Goal: Information Seeking & Learning: Learn about a topic

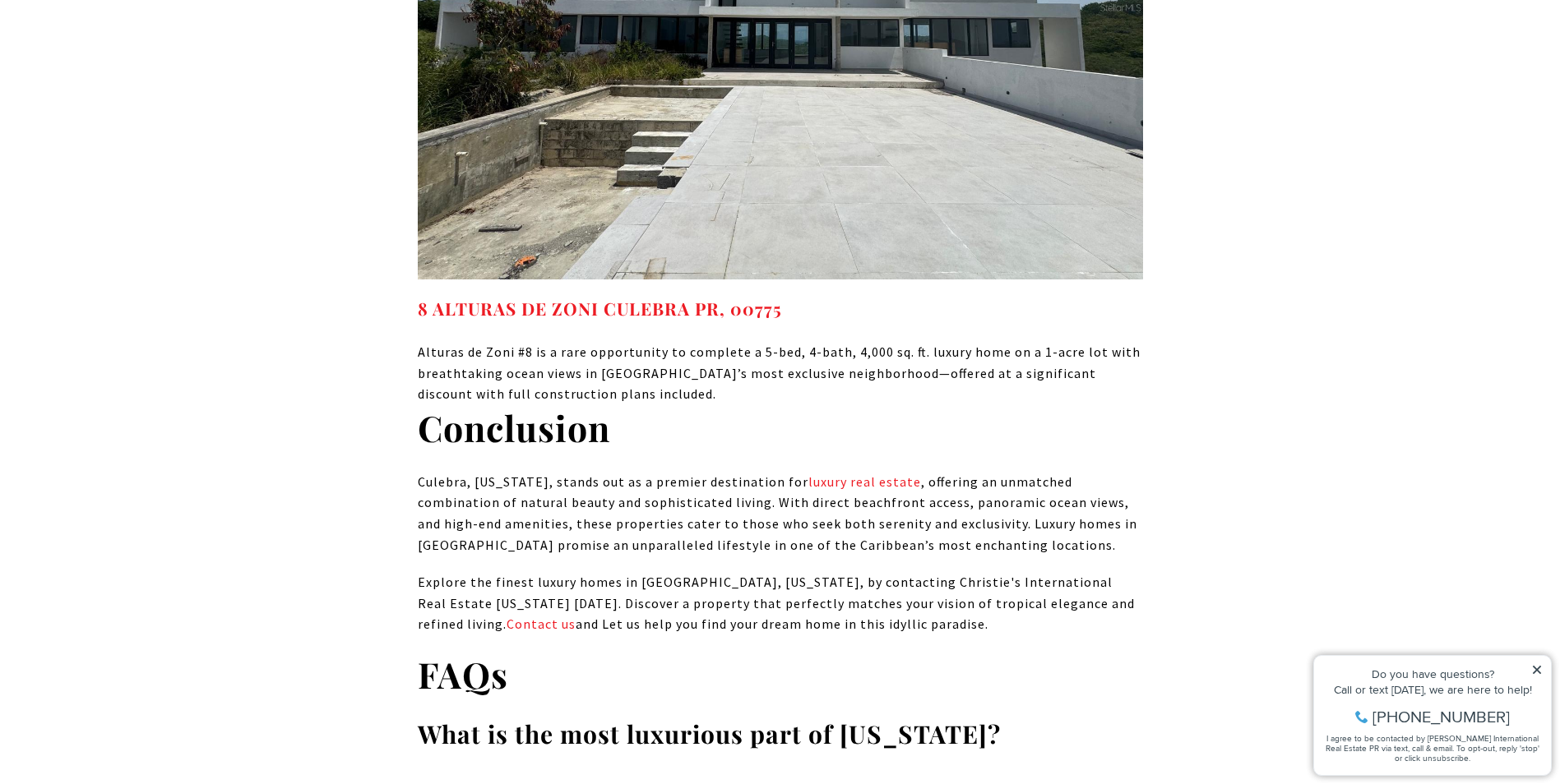
scroll to position [8619, 0]
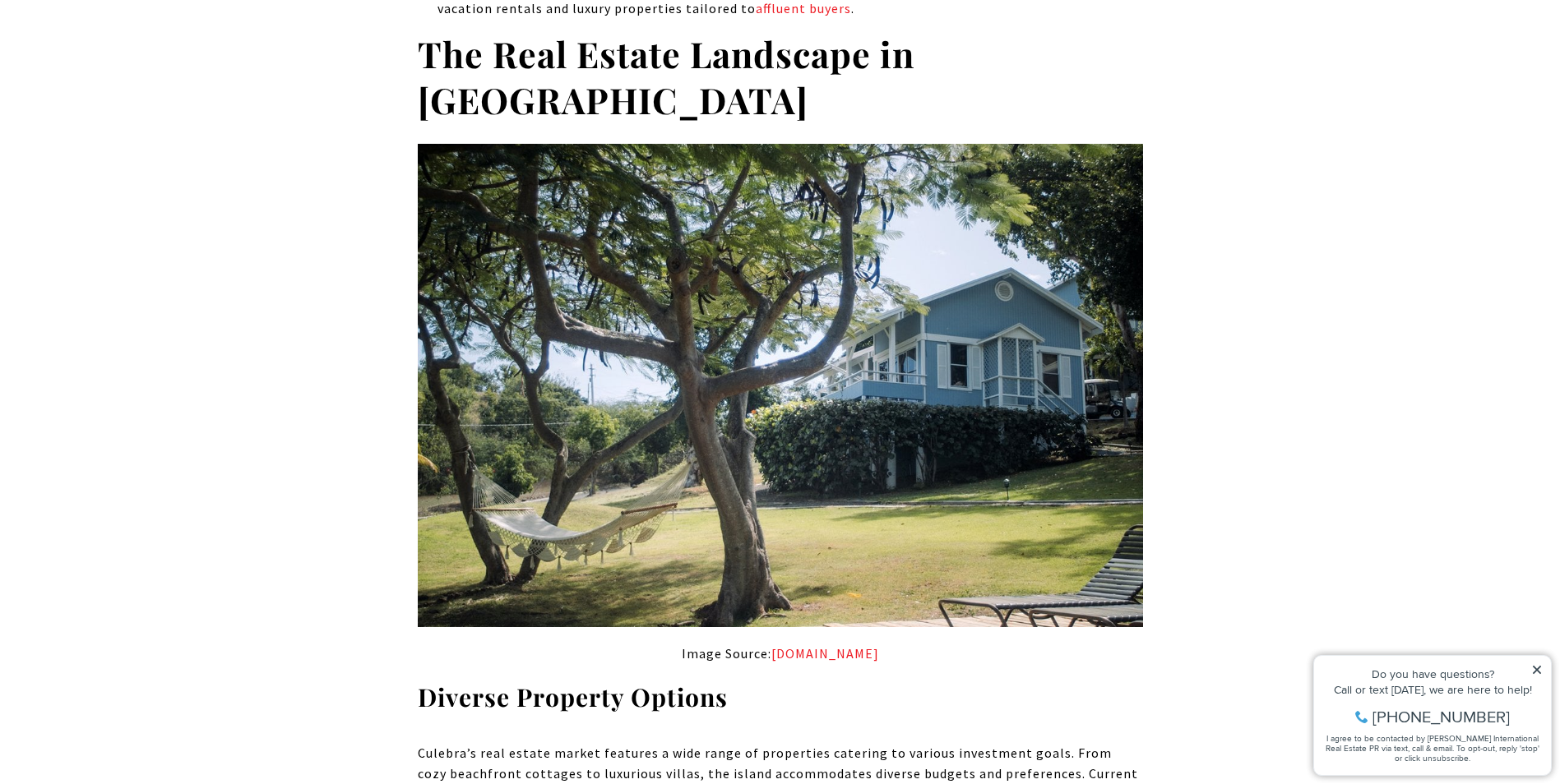
scroll to position [1480, 0]
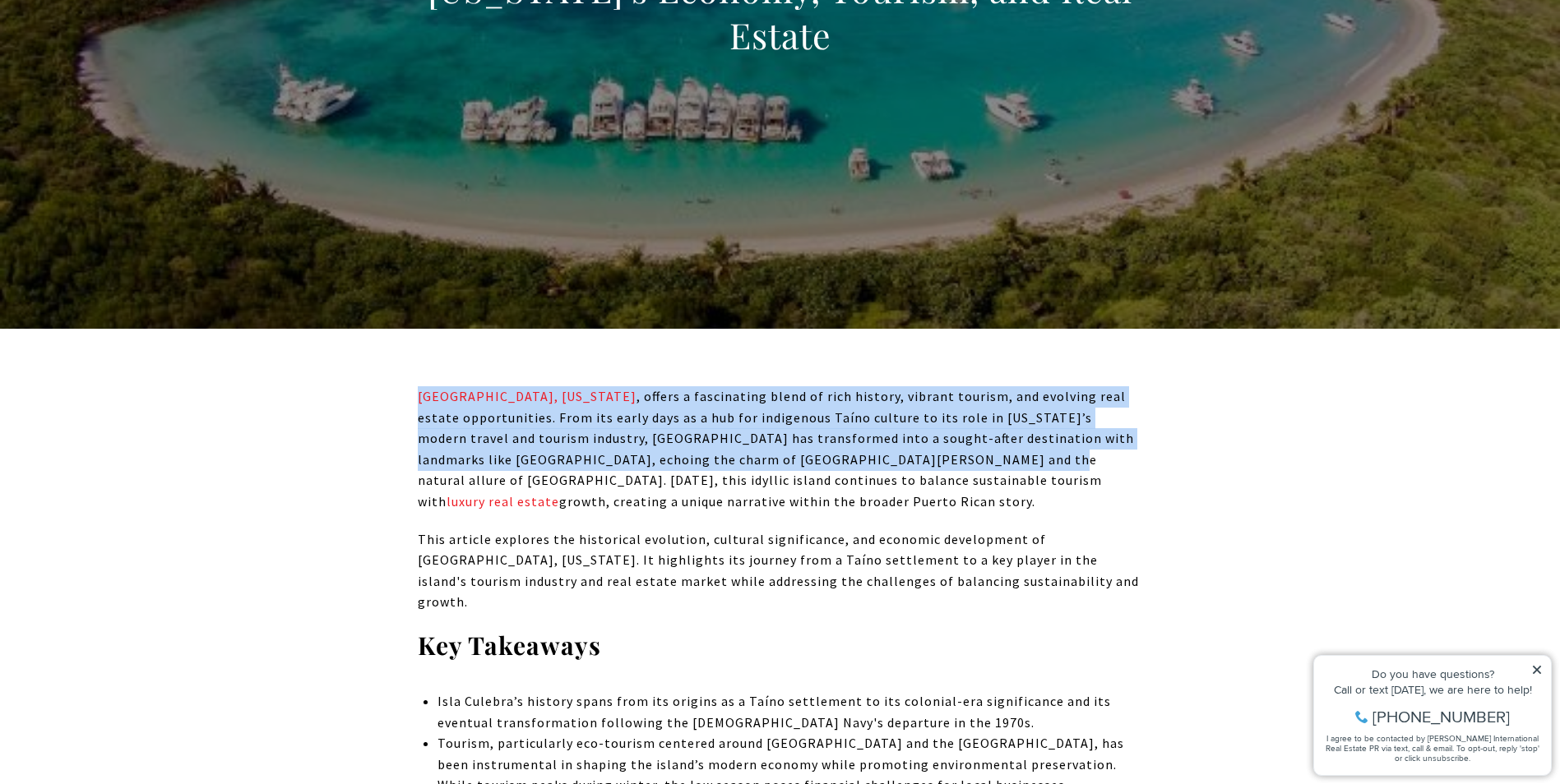
drag, startPoint x: 861, startPoint y: 461, endPoint x: 370, endPoint y: 357, distance: 501.9
drag, startPoint x: 370, startPoint y: 357, endPoint x: 492, endPoint y: 417, distance: 136.0
copy p "Isla Culebra, Puerto Rico , offers a fascinating blend of rich history, vibrant…"
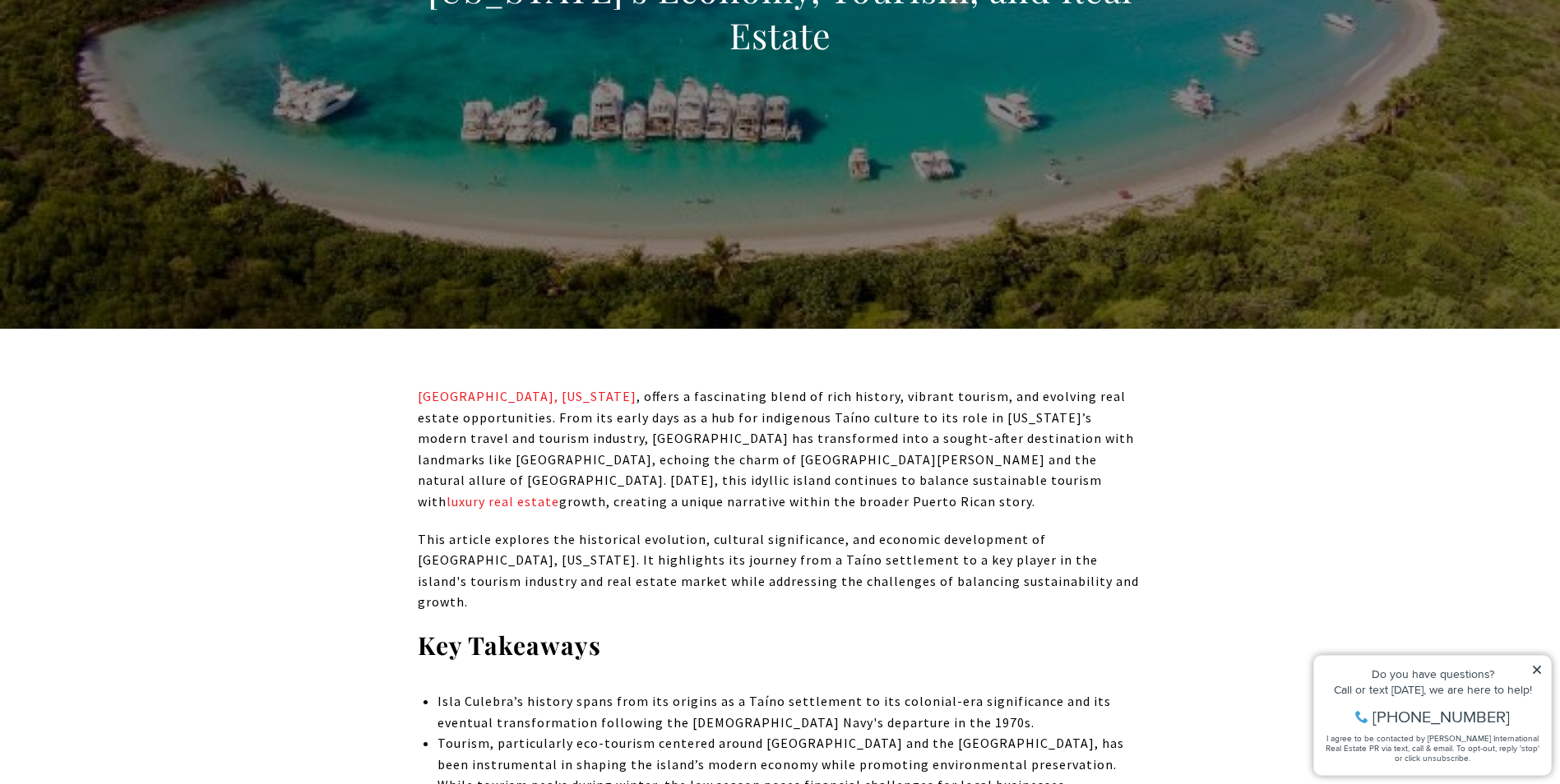
click at [456, 511] on p "Isla Culebra, Puerto Rico , offers a fascinating blend of rich history, vibrant…" at bounding box center [780, 449] width 725 height 126
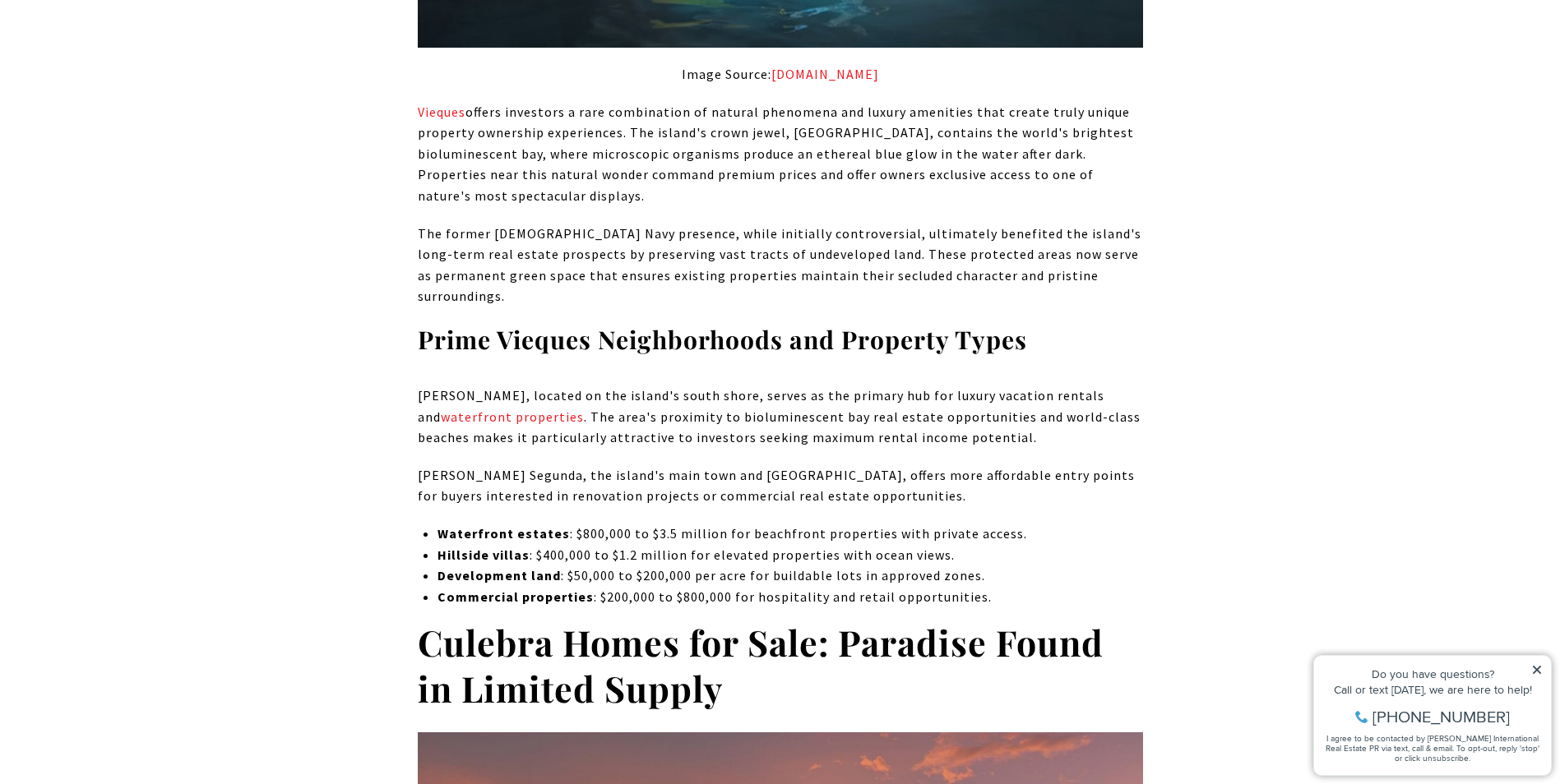
scroll to position [2712, 0]
